Goal: Information Seeking & Learning: Learn about a topic

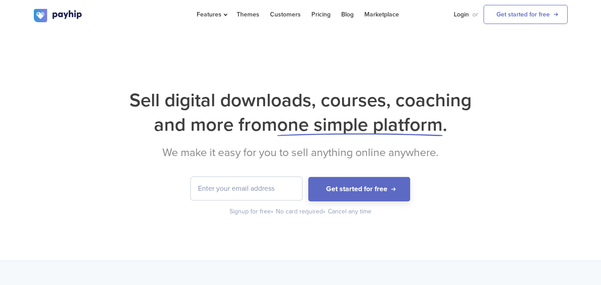
click at [351, 73] on div "Sell digital downloads, courses, coaching and more from one simple platform . W…" at bounding box center [300, 145] width 601 height 230
click at [316, 13] on link "Pricing" at bounding box center [320, 14] width 19 height 29
click at [319, 13] on link "Pricing" at bounding box center [320, 14] width 19 height 29
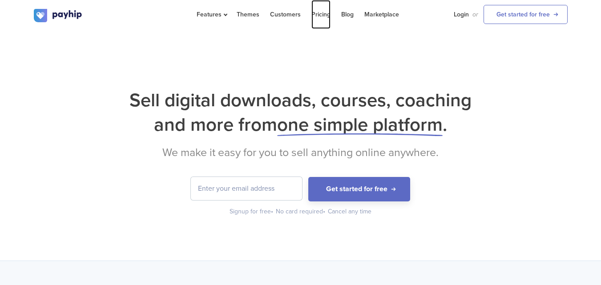
click at [319, 13] on link "Pricing" at bounding box center [320, 14] width 19 height 29
click at [324, 12] on link "Pricing" at bounding box center [320, 14] width 19 height 29
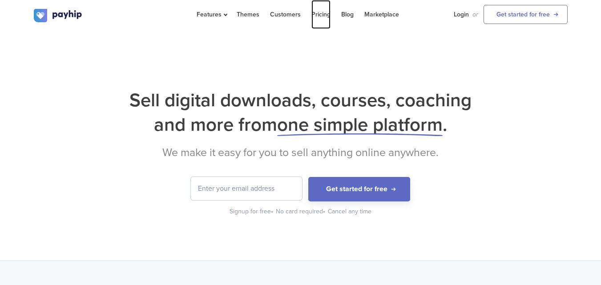
click at [324, 12] on link "Pricing" at bounding box center [320, 14] width 19 height 29
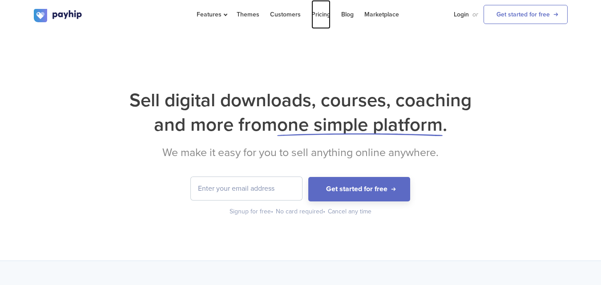
click at [324, 12] on link "Pricing" at bounding box center [320, 14] width 19 height 29
